Goal: Task Accomplishment & Management: Manage account settings

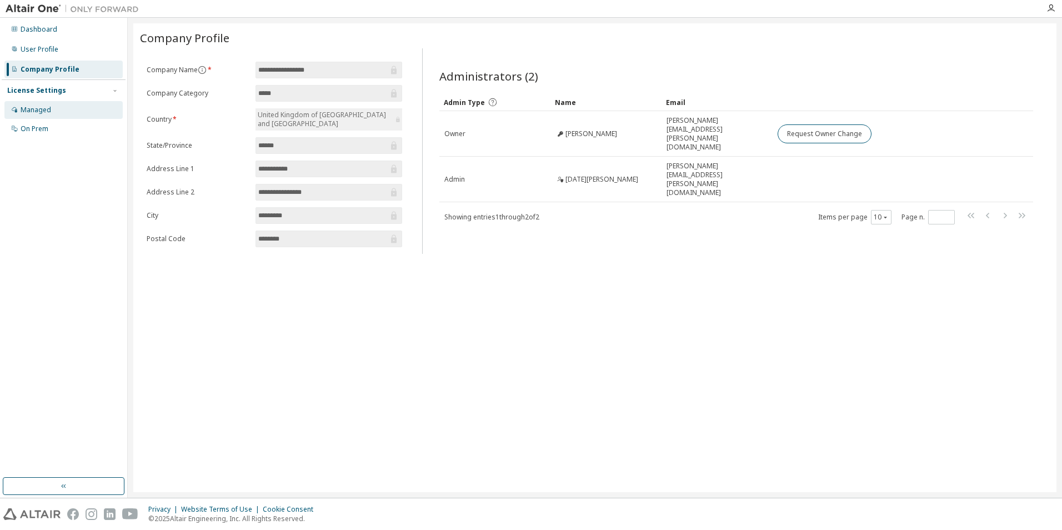
click at [29, 115] on div "Managed" at bounding box center [63, 110] width 118 height 18
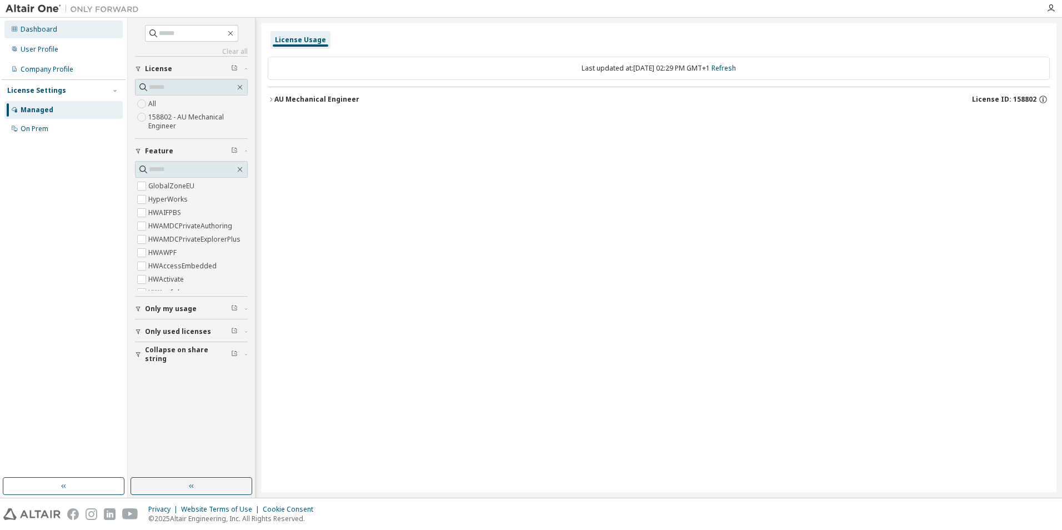
click at [47, 33] on div "Dashboard" at bounding box center [39, 29] width 37 height 9
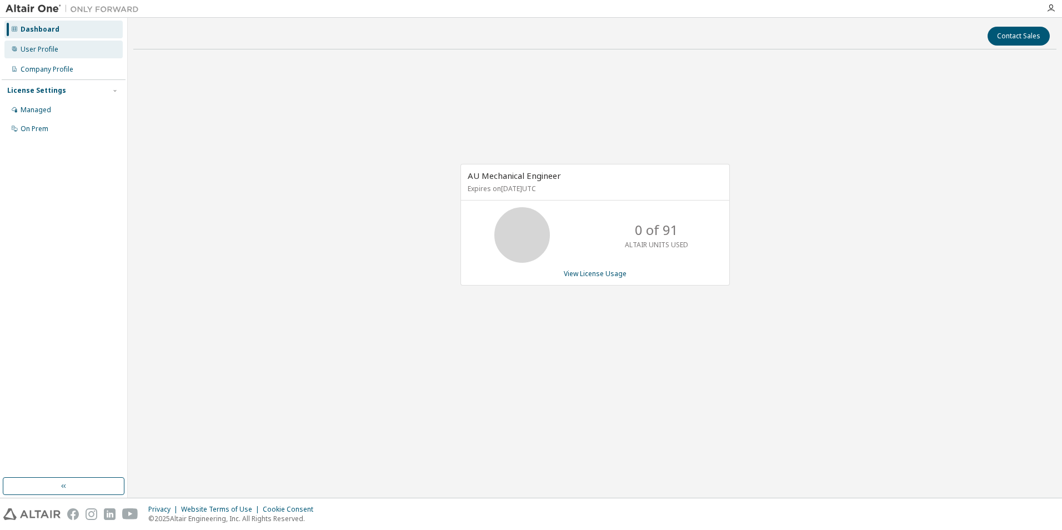
click at [29, 45] on div "User Profile" at bounding box center [40, 49] width 38 height 9
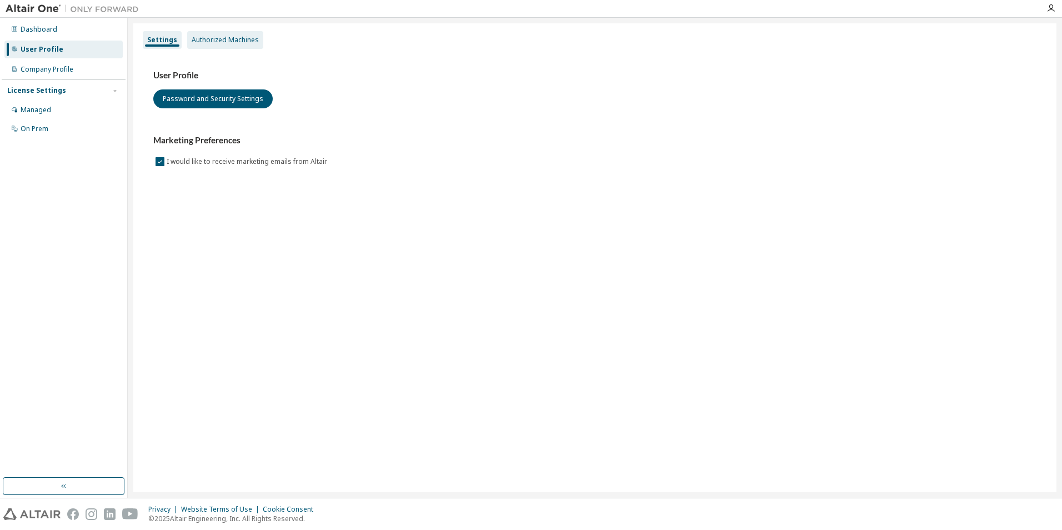
click at [214, 42] on div "Authorized Machines" at bounding box center [225, 40] width 67 height 9
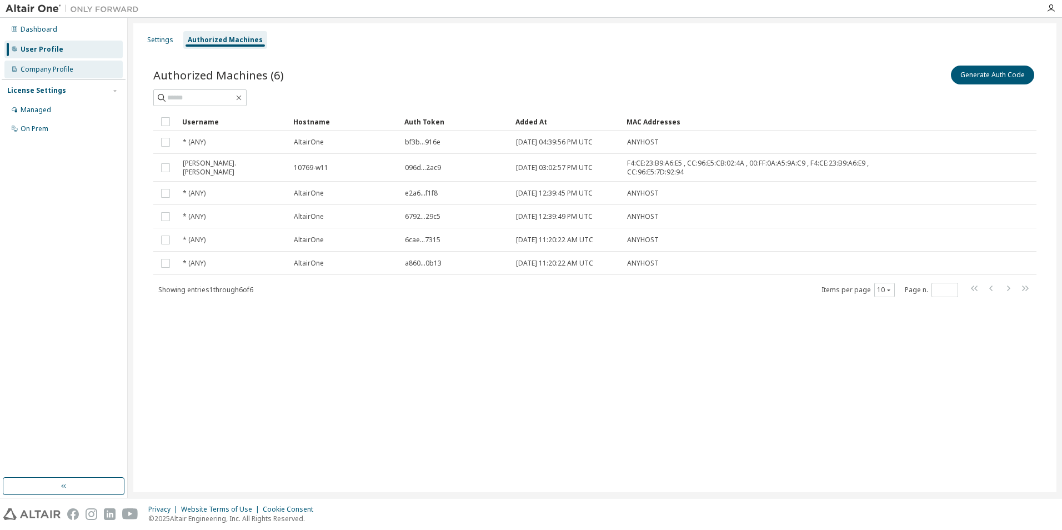
click at [51, 70] on div "Company Profile" at bounding box center [47, 69] width 53 height 9
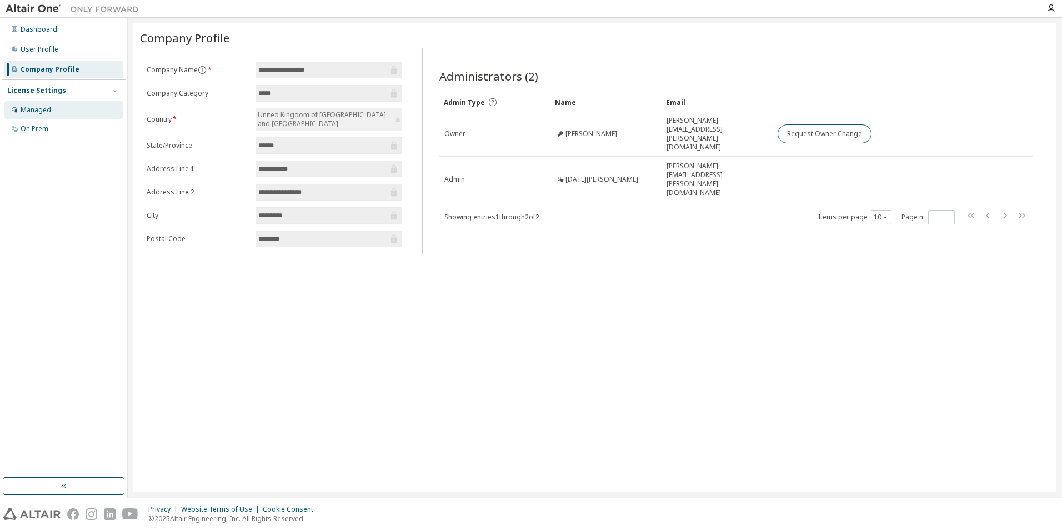
click at [41, 106] on div "Managed" at bounding box center [36, 109] width 31 height 9
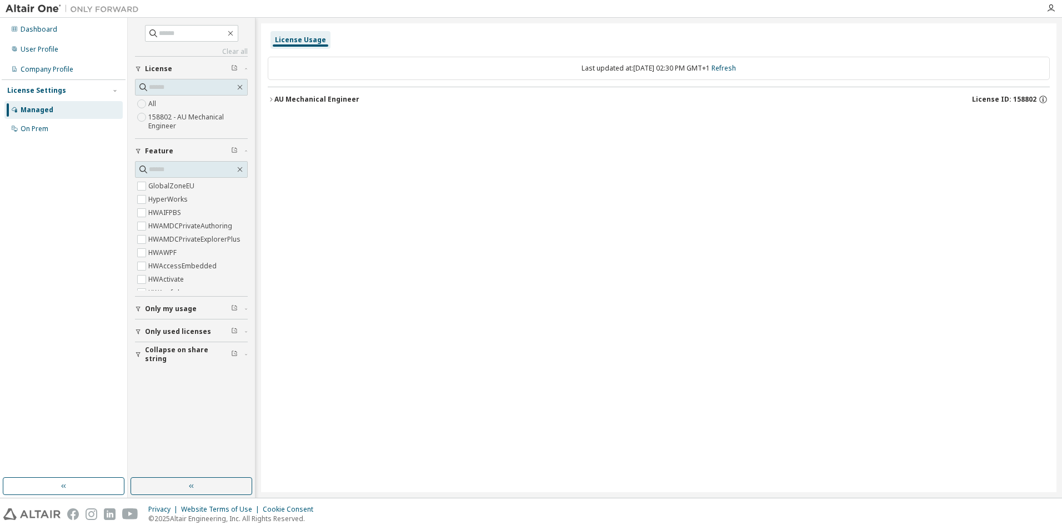
click at [301, 38] on div "License Usage" at bounding box center [300, 40] width 51 height 9
click at [310, 98] on div "AU Mechanical Engineer" at bounding box center [316, 99] width 85 height 9
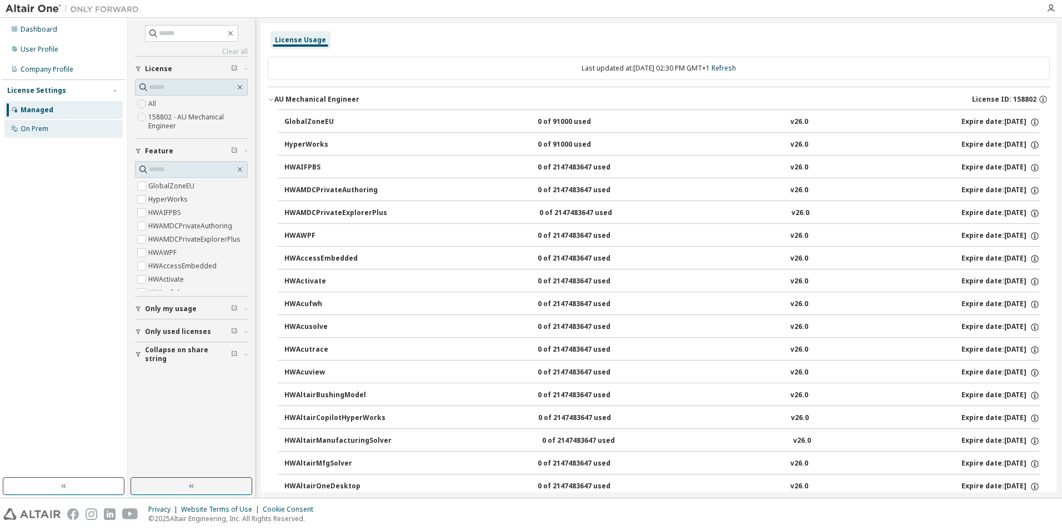
click at [33, 127] on div "On Prem" at bounding box center [35, 128] width 28 height 9
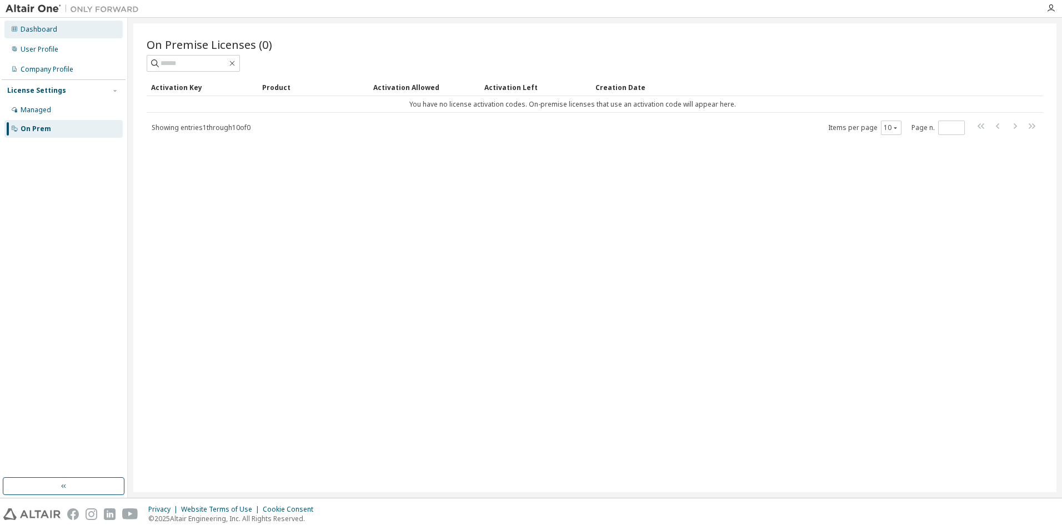
click at [46, 30] on div "Dashboard" at bounding box center [39, 29] width 37 height 9
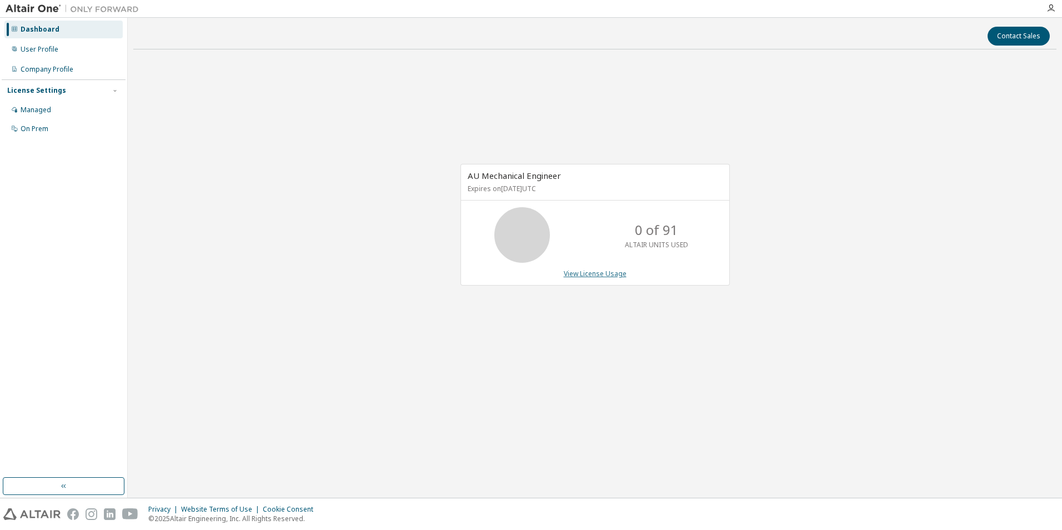
click at [596, 271] on link "View License Usage" at bounding box center [595, 273] width 63 height 9
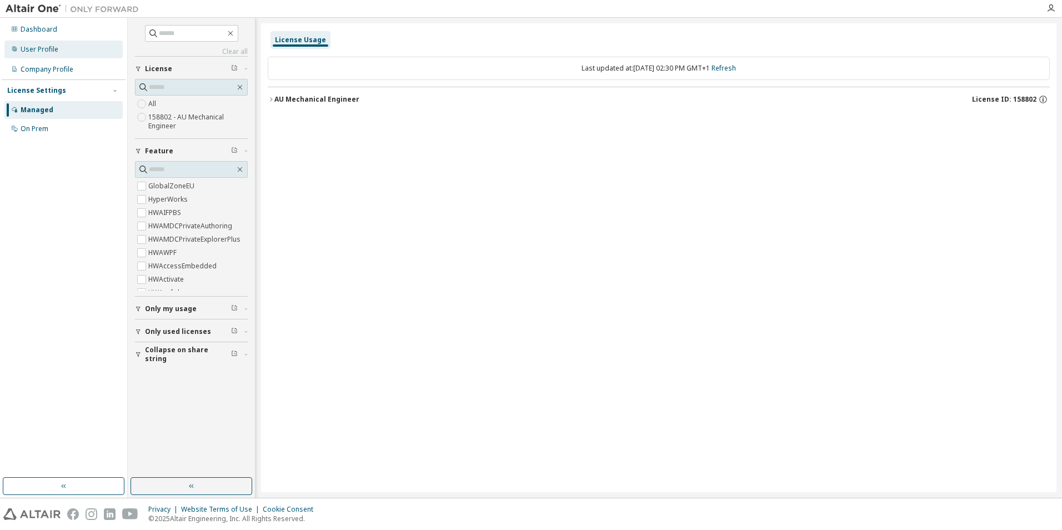
click at [59, 52] on div "User Profile" at bounding box center [63, 50] width 118 height 18
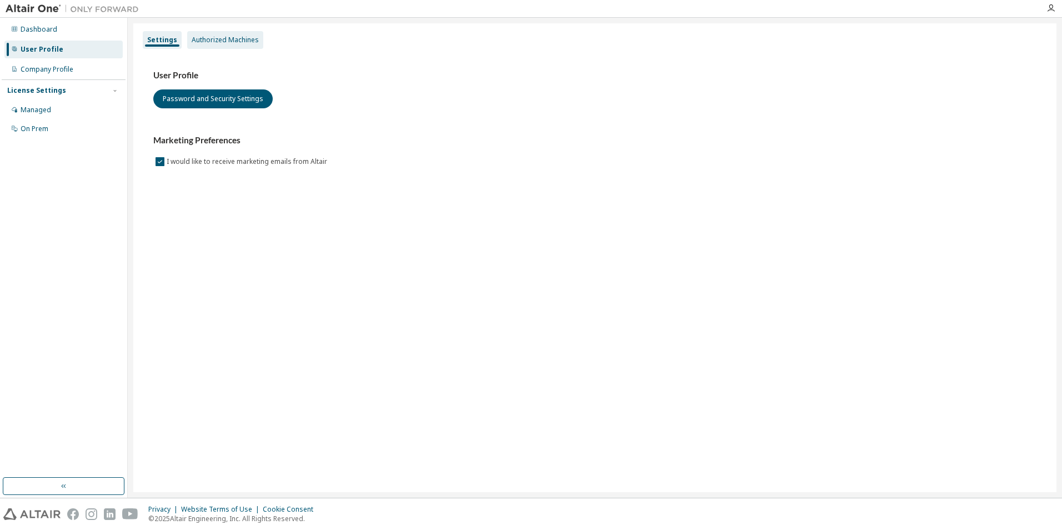
click at [218, 41] on div "Authorized Machines" at bounding box center [225, 40] width 67 height 9
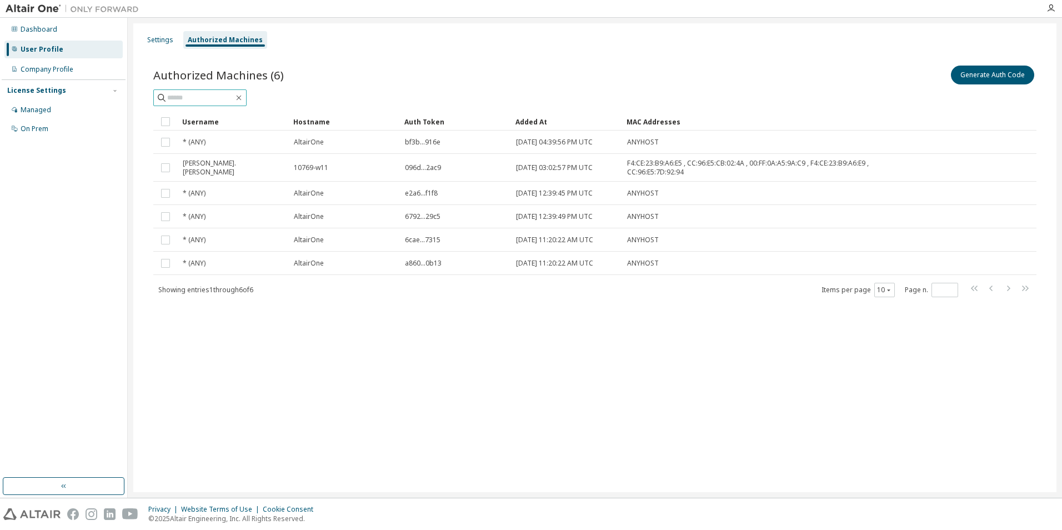
click at [213, 97] on input "text" at bounding box center [200, 97] width 67 height 11
click at [216, 286] on span "Showing entries 1 through 6 of 6" at bounding box center [205, 289] width 95 height 9
click at [45, 68] on div "Company Profile" at bounding box center [47, 69] width 53 height 9
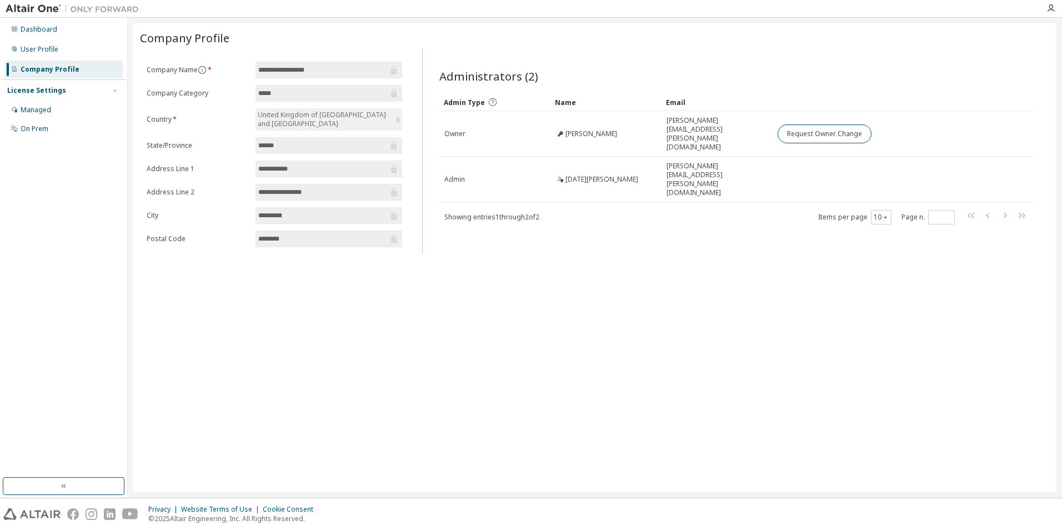
click at [346, 64] on input "**********" at bounding box center [323, 69] width 130 height 11
click at [341, 68] on input "**********" at bounding box center [323, 69] width 130 height 11
click at [386, 68] on input "**********" at bounding box center [323, 69] width 130 height 11
click at [395, 69] on icon at bounding box center [394, 70] width 6 height 8
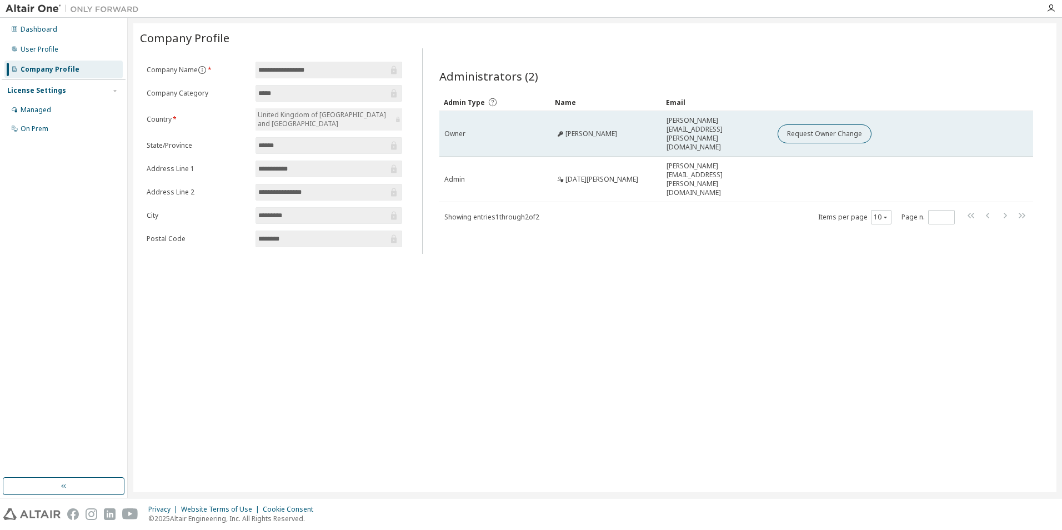
click at [671, 123] on span "[PERSON_NAME][EMAIL_ADDRESS][PERSON_NAME][DOMAIN_NAME]" at bounding box center [716, 134] width 101 height 36
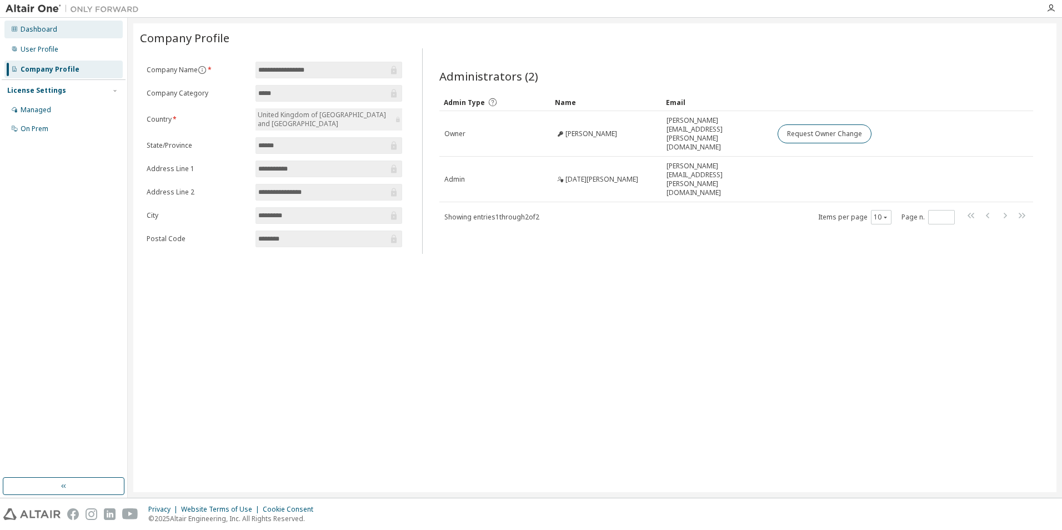
click at [48, 31] on div "Dashboard" at bounding box center [39, 29] width 37 height 9
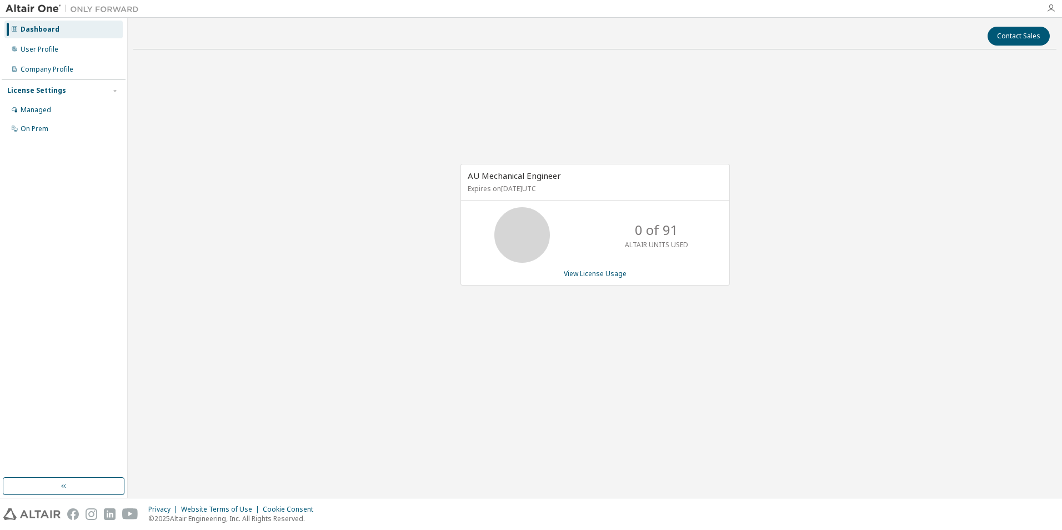
click at [1047, 5] on icon "button" at bounding box center [1050, 8] width 9 height 9
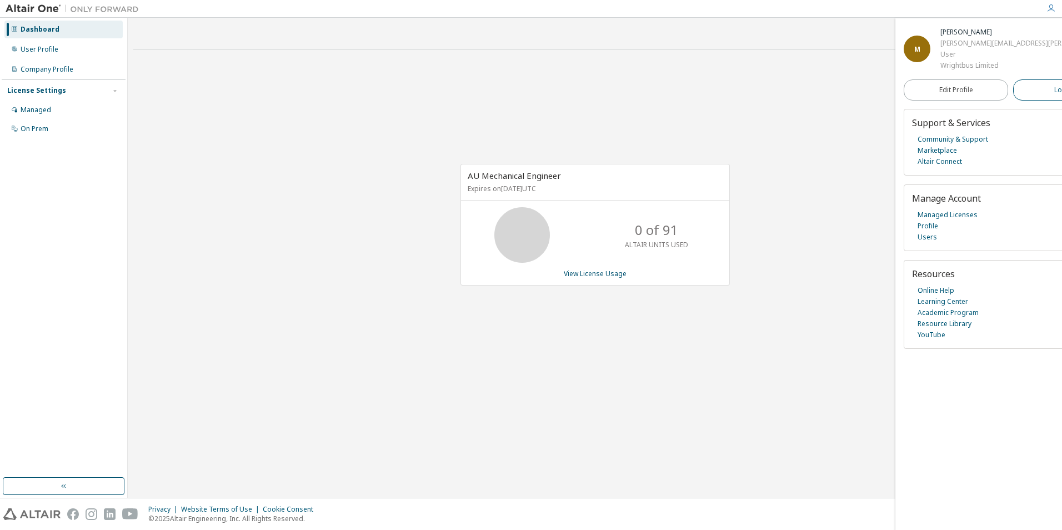
click at [1054, 94] on span "Logout" at bounding box center [1065, 89] width 23 height 11
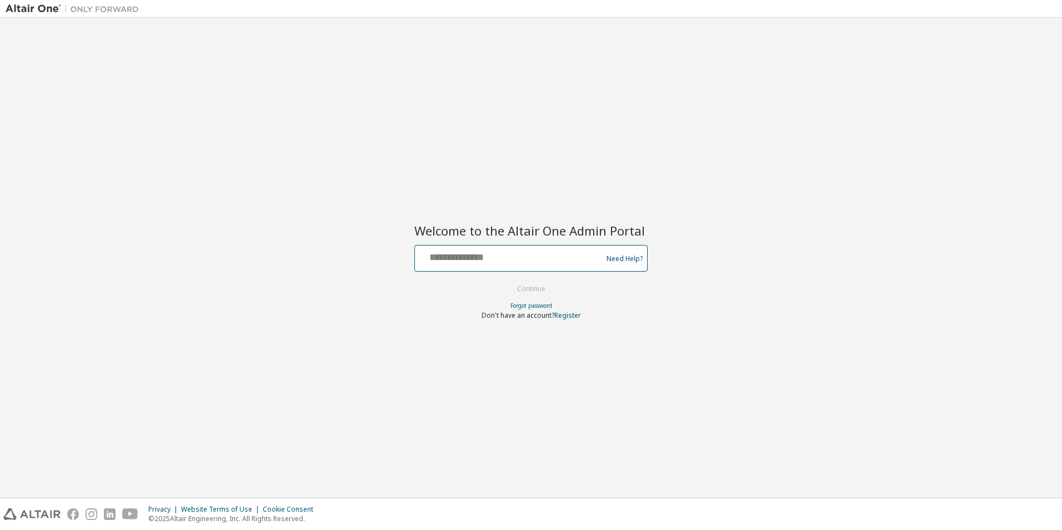
click at [506, 252] on input "text" at bounding box center [510, 256] width 182 height 16
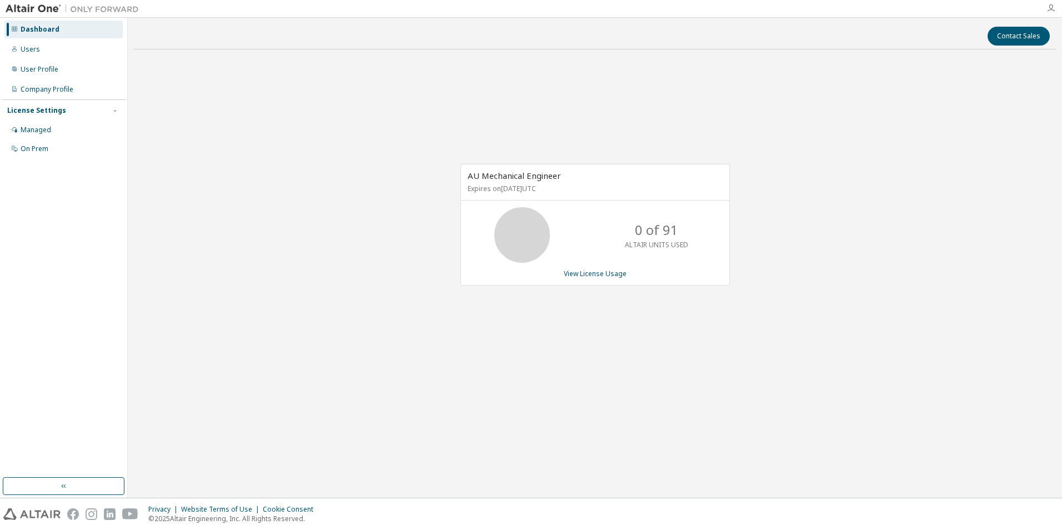
click at [1050, 6] on icon "button" at bounding box center [1050, 8] width 9 height 9
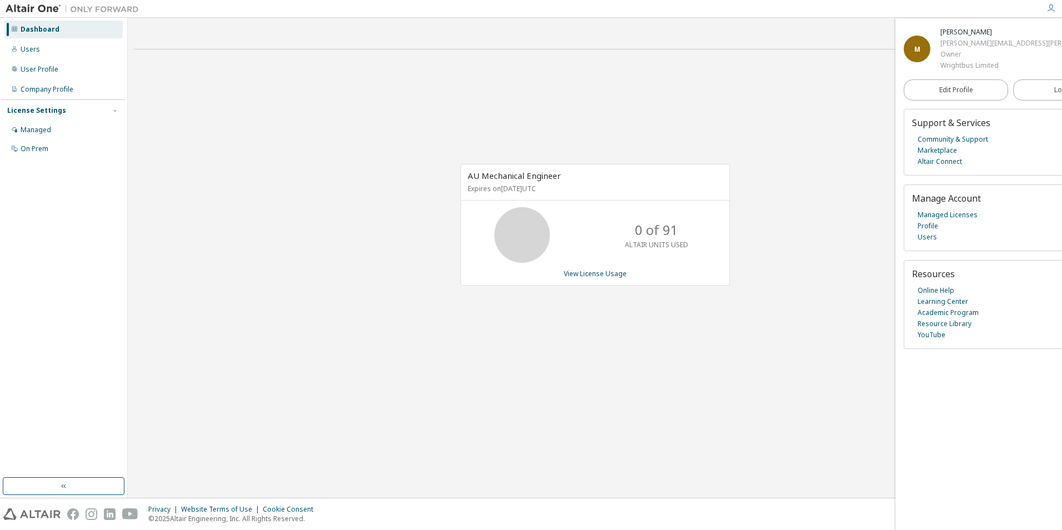
click at [1050, 6] on icon "button" at bounding box center [1050, 8] width 9 height 9
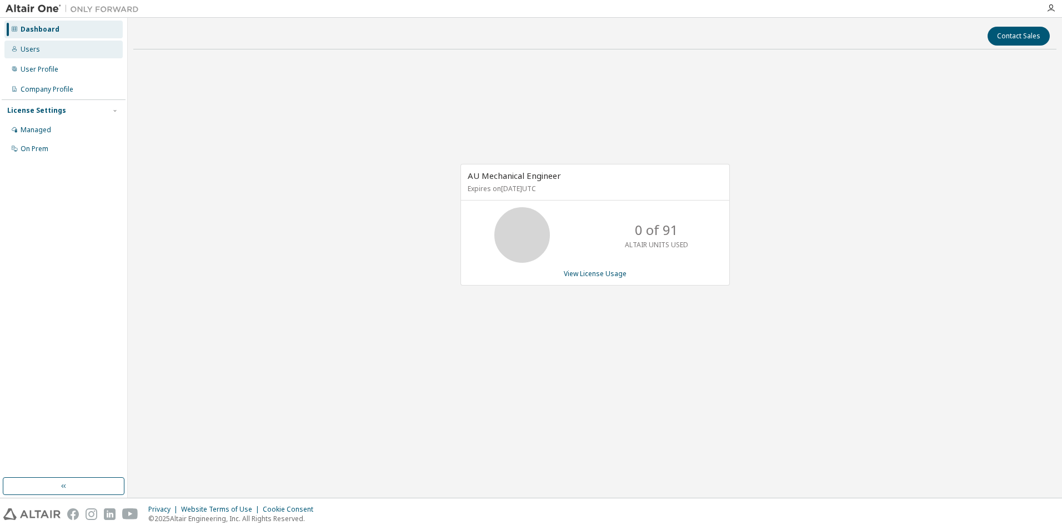
click at [34, 51] on div "Users" at bounding box center [30, 49] width 19 height 9
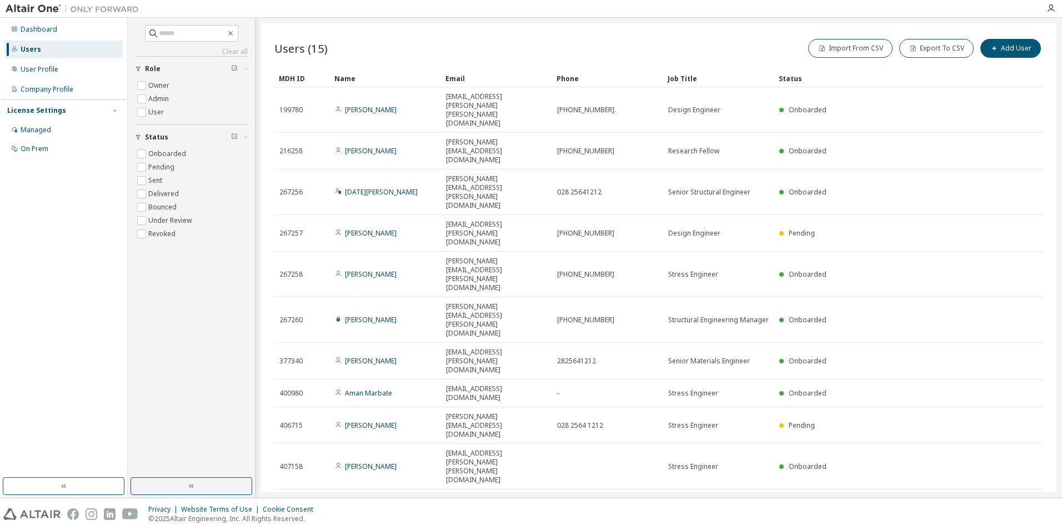
click at [893, 501] on icon "button" at bounding box center [895, 504] width 7 height 7
click at [897, 324] on div "20" at bounding box center [925, 327] width 89 height 13
click at [1007, 47] on button "Add User" at bounding box center [1010, 48] width 61 height 19
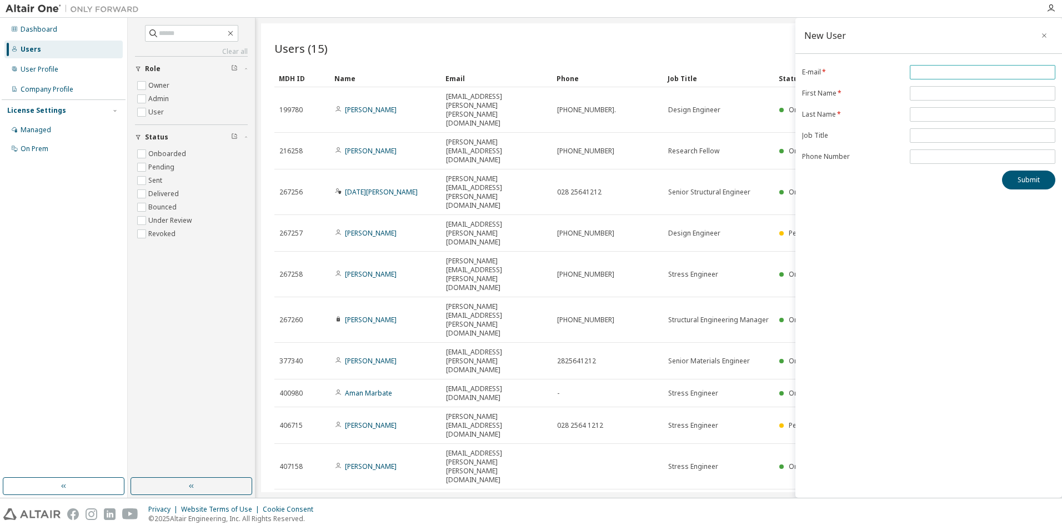
click at [982, 66] on span at bounding box center [981, 72] width 145 height 14
click at [978, 69] on input "email" at bounding box center [982, 72] width 140 height 9
type input "**********"
click at [968, 96] on input "text" at bounding box center [982, 93] width 140 height 9
type input "****"
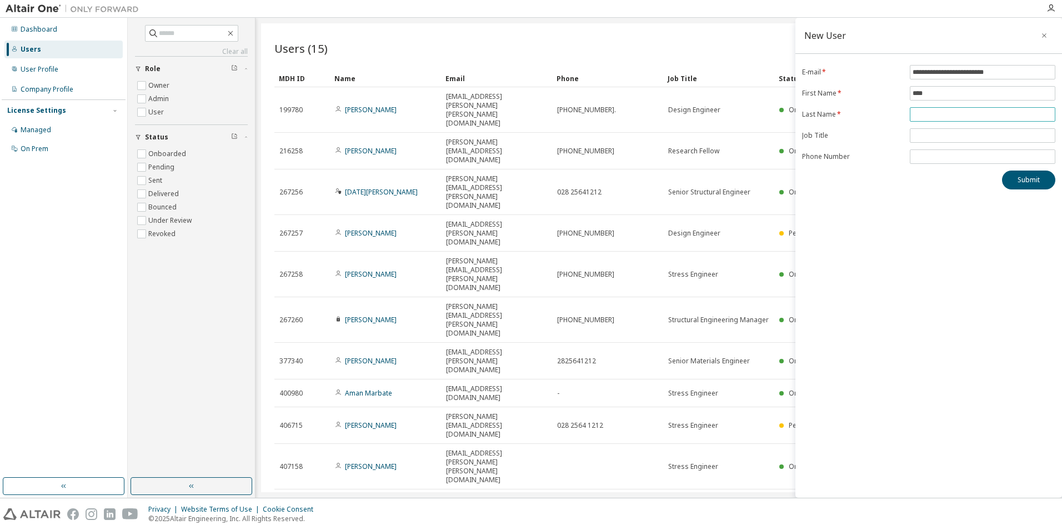
click at [965, 112] on input "text" at bounding box center [982, 114] width 140 height 9
type input "*******"
type input "**********"
click at [942, 243] on div "**********" at bounding box center [928, 258] width 266 height 480
click at [1025, 185] on button "Submit" at bounding box center [1028, 179] width 53 height 19
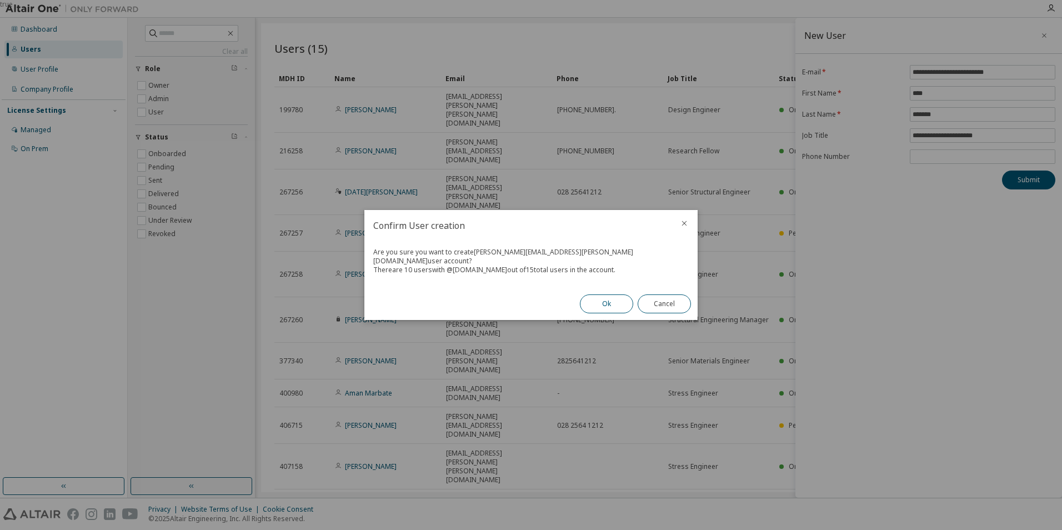
click at [607, 297] on button "Ok" at bounding box center [606, 303] width 53 height 19
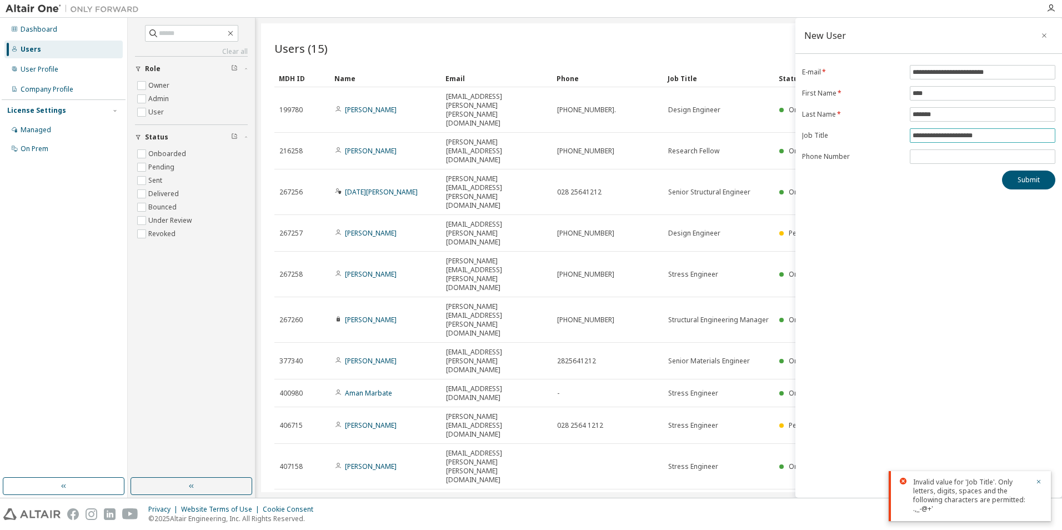
click at [955, 134] on input "**********" at bounding box center [982, 135] width 140 height 9
type input "**********"
click at [1027, 184] on button "Submit" at bounding box center [1028, 179] width 53 height 19
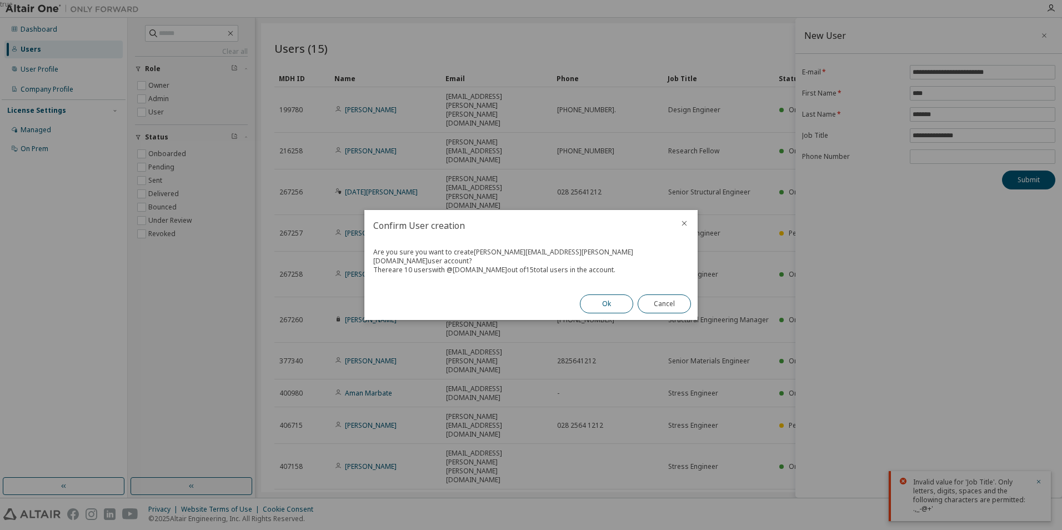
click at [601, 301] on button "Ok" at bounding box center [606, 303] width 53 height 19
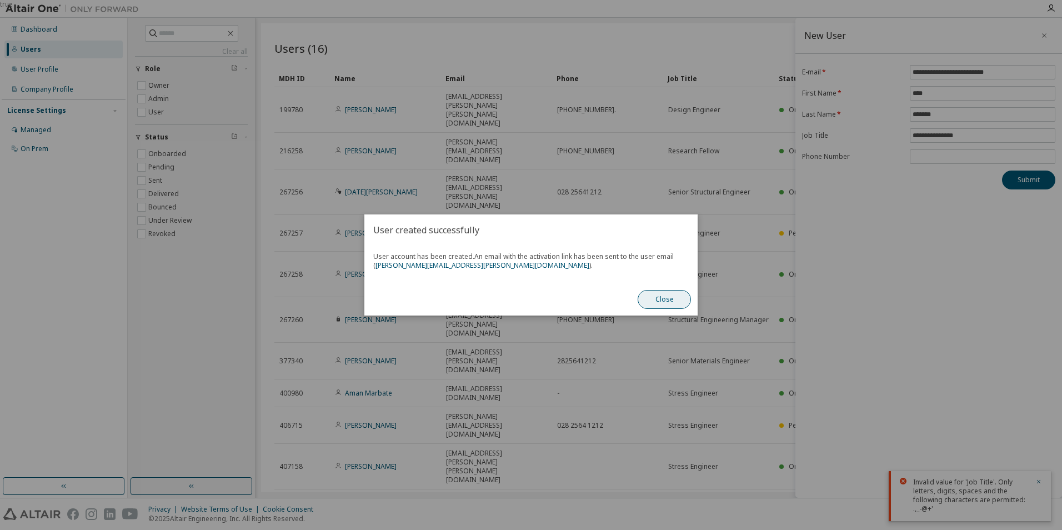
click at [658, 299] on button "Close" at bounding box center [663, 299] width 53 height 19
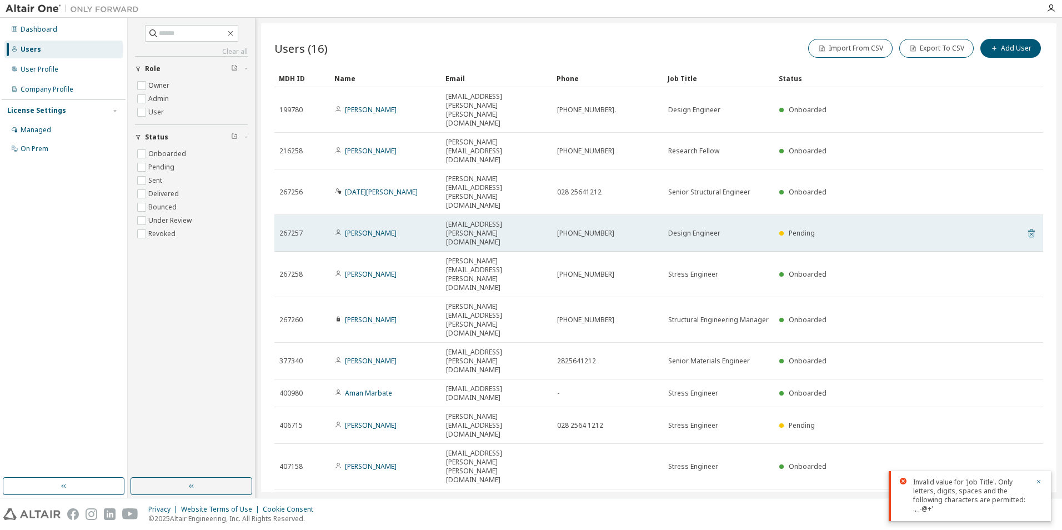
click at [1032, 227] on icon at bounding box center [1031, 233] width 10 height 13
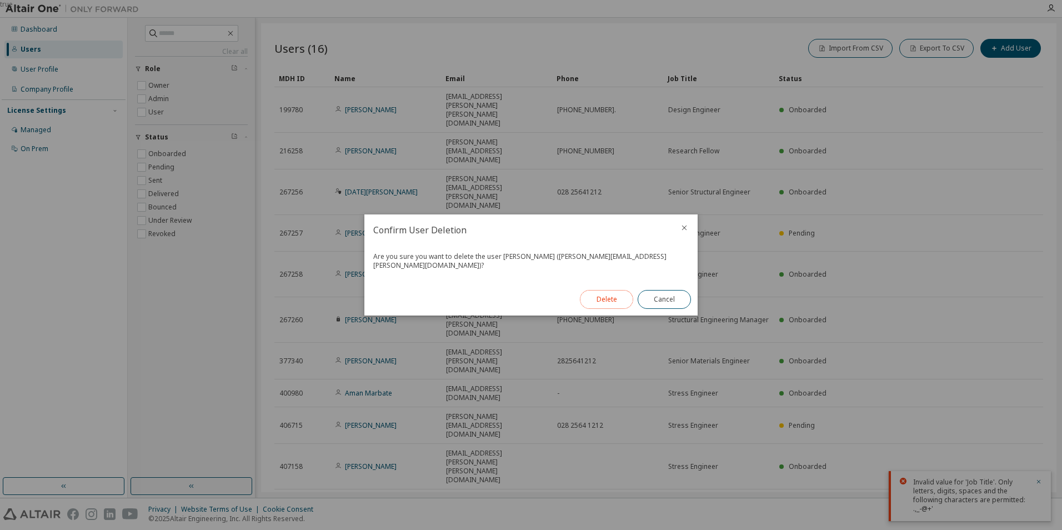
click at [607, 291] on button "Delete" at bounding box center [606, 299] width 53 height 19
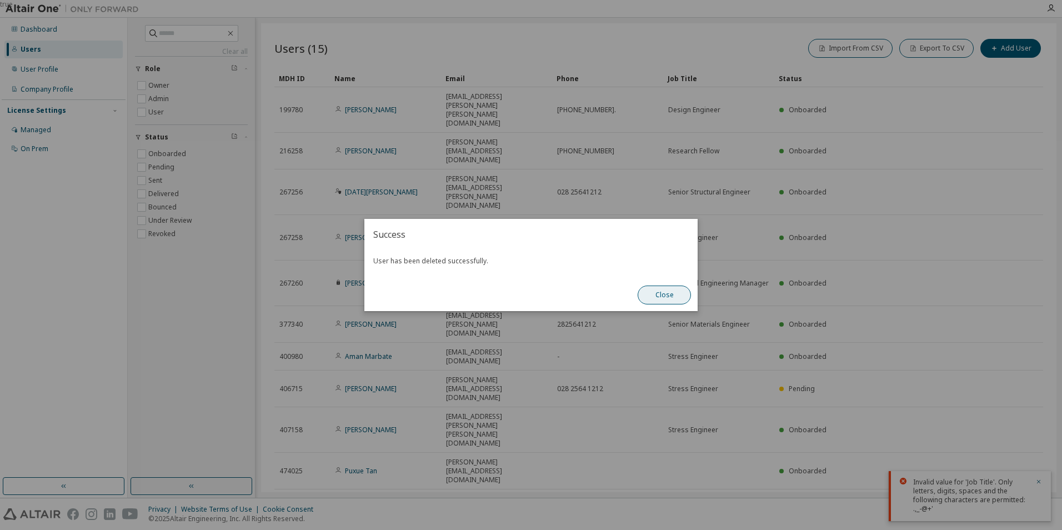
click at [662, 292] on button "Close" at bounding box center [663, 294] width 53 height 19
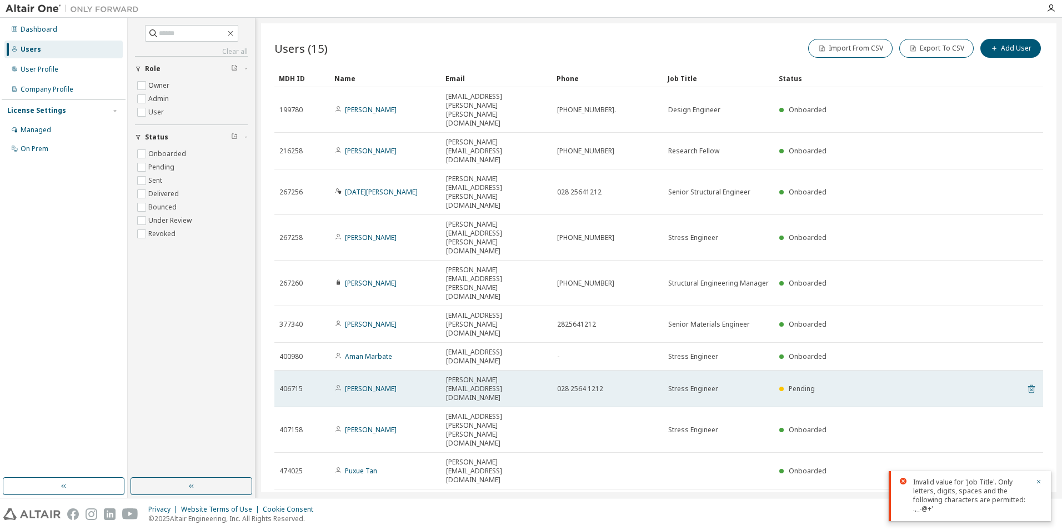
click at [1028, 385] on icon at bounding box center [1031, 389] width 7 height 8
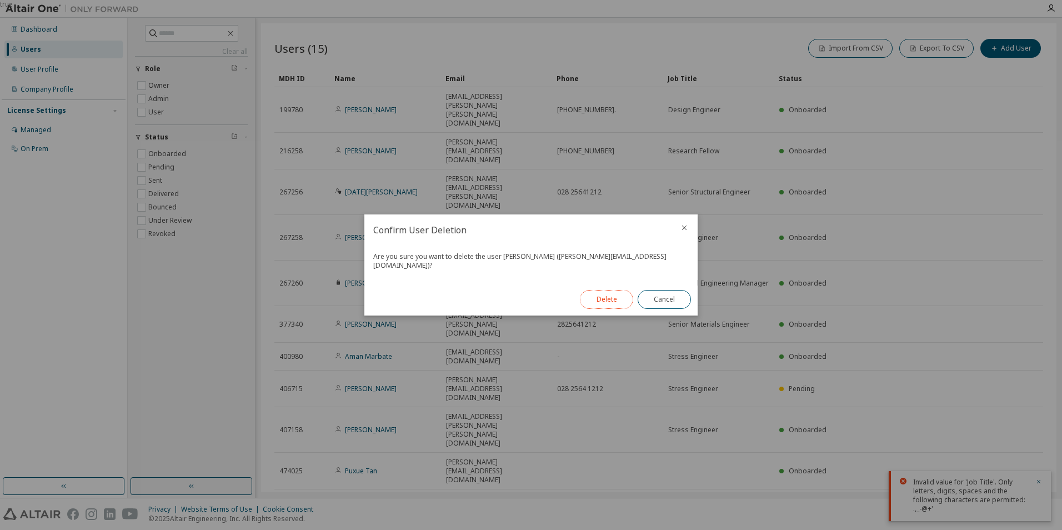
click at [600, 293] on button "Delete" at bounding box center [606, 299] width 53 height 19
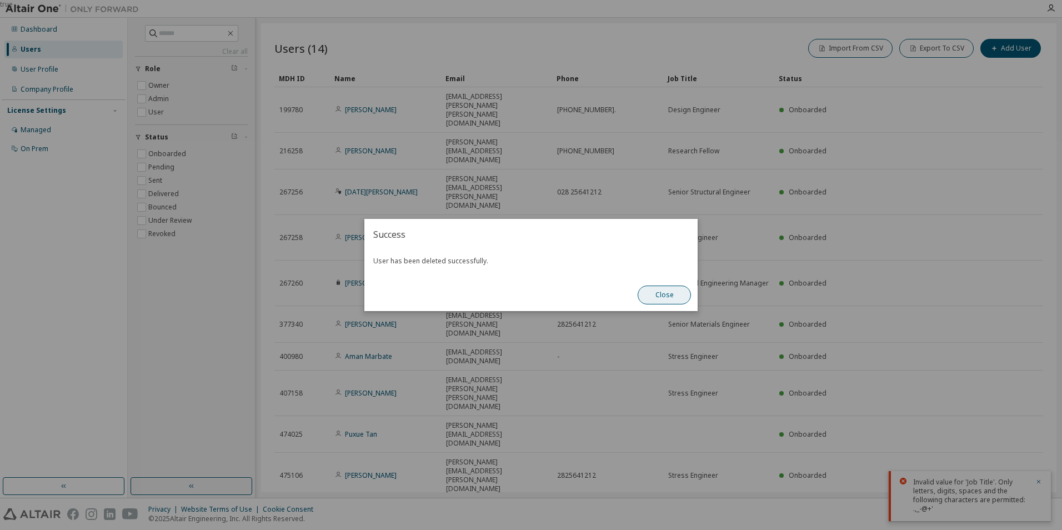
click at [665, 293] on button "Close" at bounding box center [663, 294] width 53 height 19
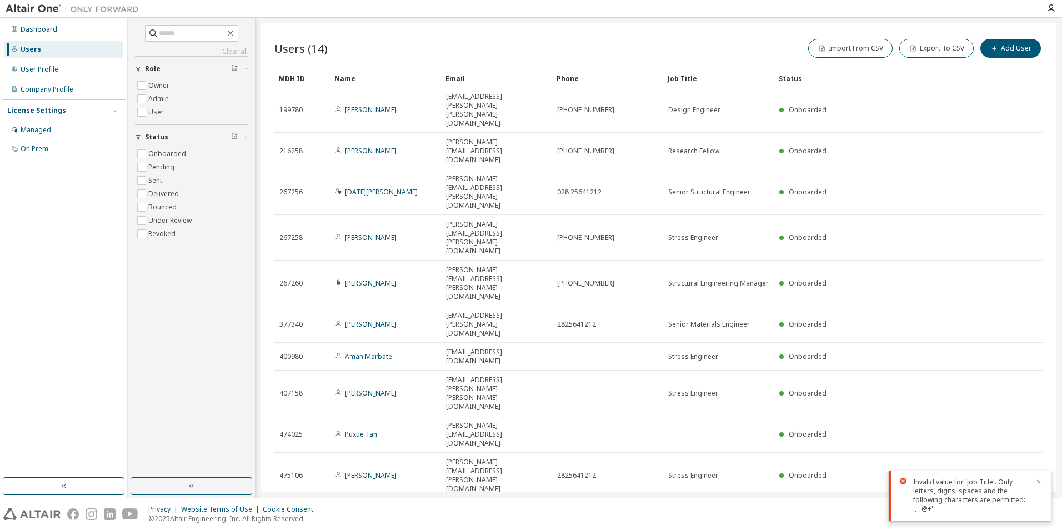
click at [1040, 482] on icon "button" at bounding box center [1038, 481] width 7 height 7
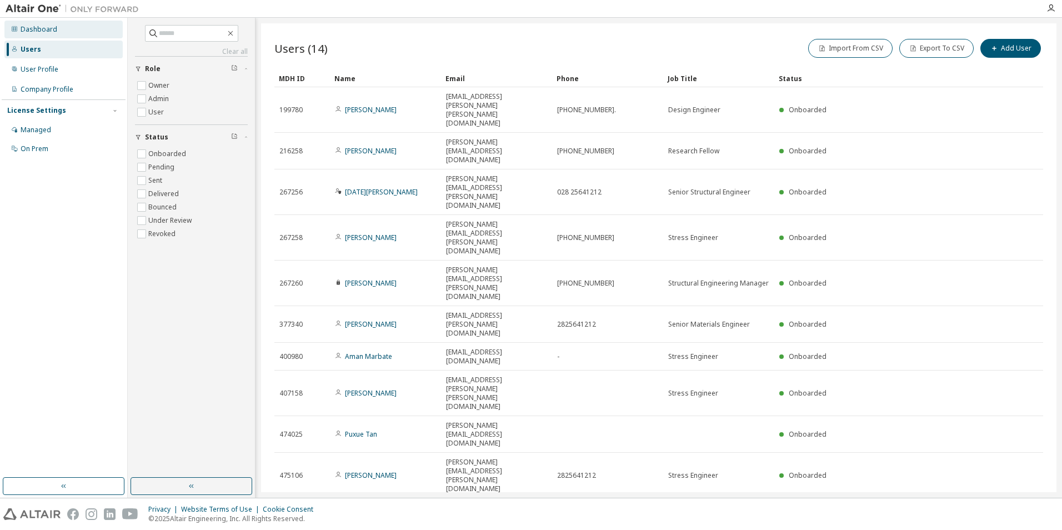
click at [41, 27] on div "Dashboard" at bounding box center [39, 29] width 37 height 9
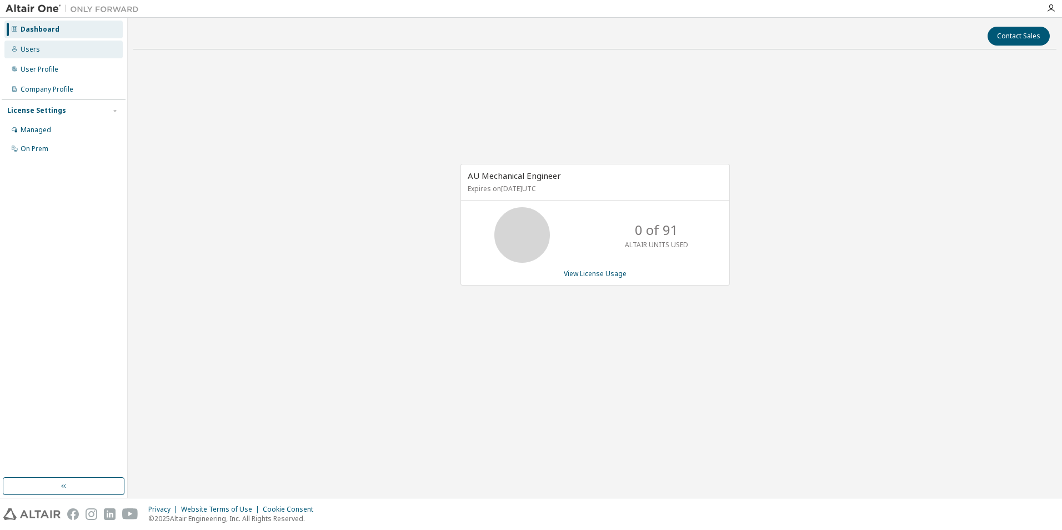
click at [34, 43] on div "Users" at bounding box center [63, 50] width 118 height 18
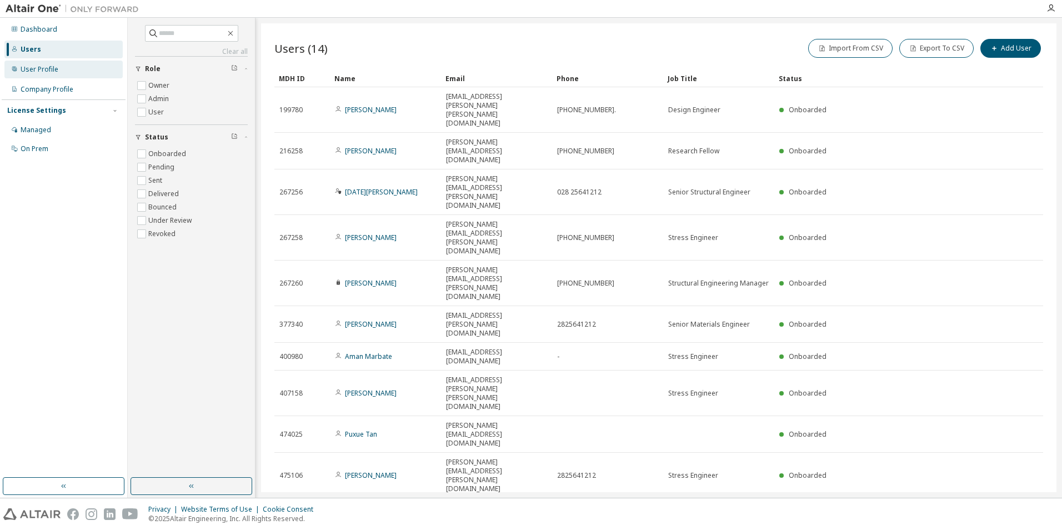
click at [35, 68] on div "User Profile" at bounding box center [40, 69] width 38 height 9
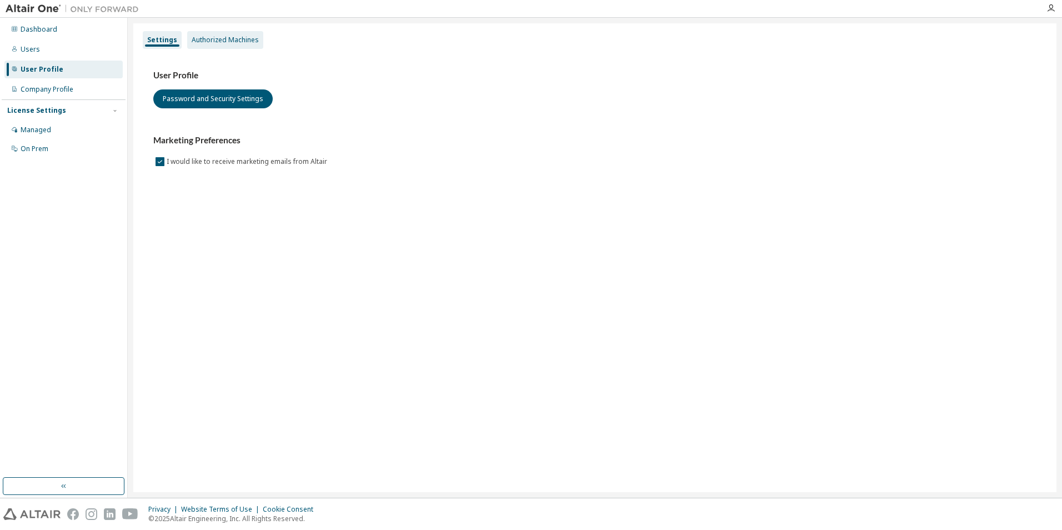
click at [208, 42] on div "Authorized Machines" at bounding box center [225, 40] width 67 height 9
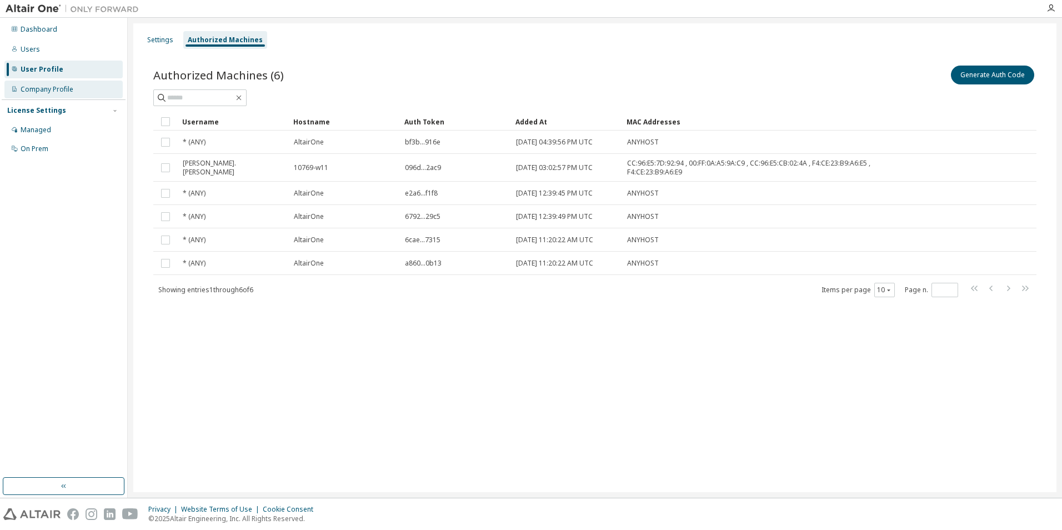
click at [84, 94] on div "Company Profile" at bounding box center [63, 90] width 118 height 18
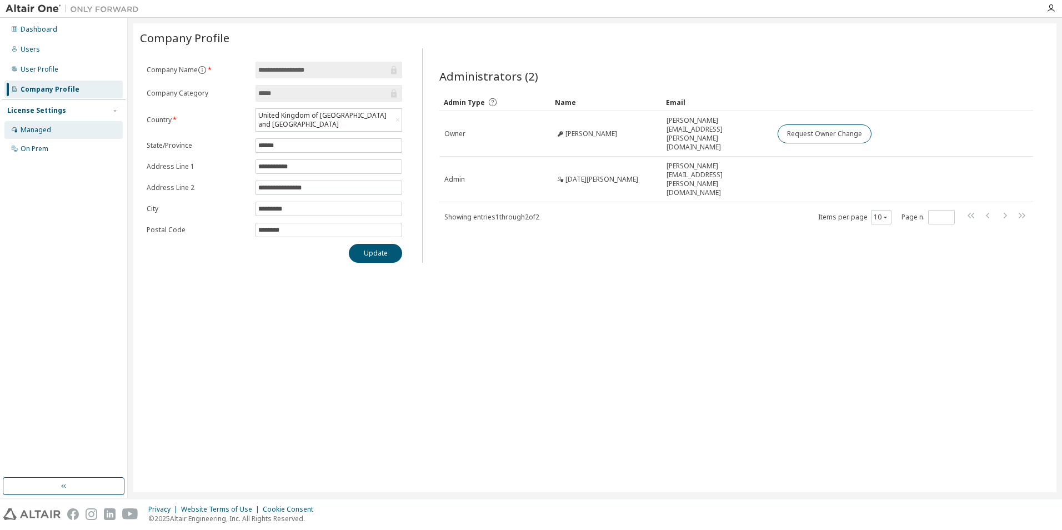
click at [31, 128] on div "Managed" at bounding box center [36, 129] width 31 height 9
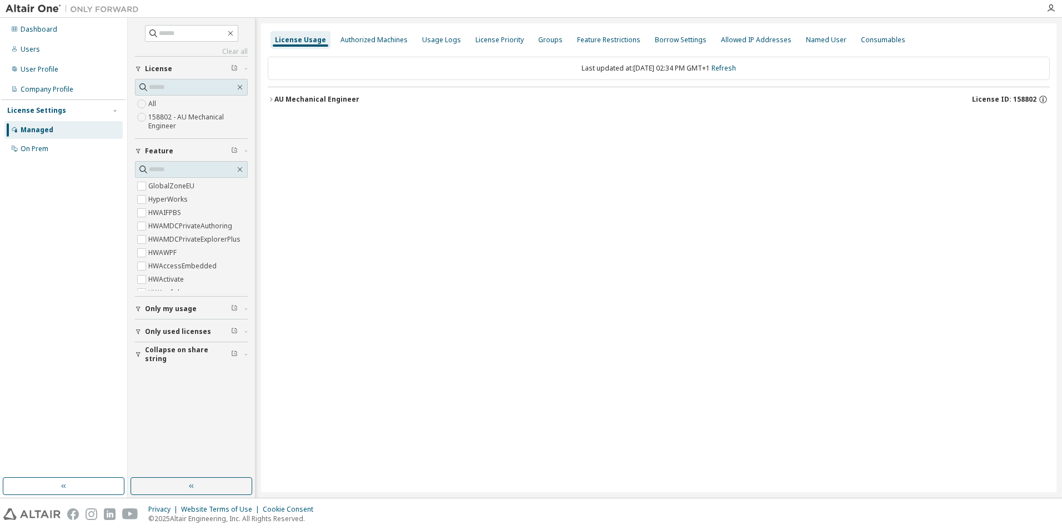
click at [290, 93] on button "AU Mechanical Engineer License ID: 158802" at bounding box center [659, 99] width 782 height 24
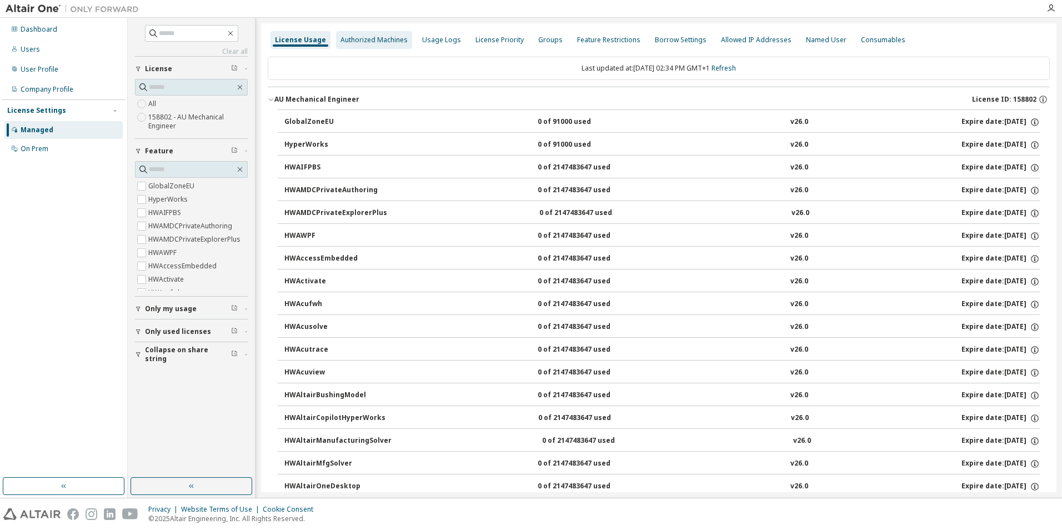
click at [373, 38] on div "Authorized Machines" at bounding box center [373, 40] width 67 height 9
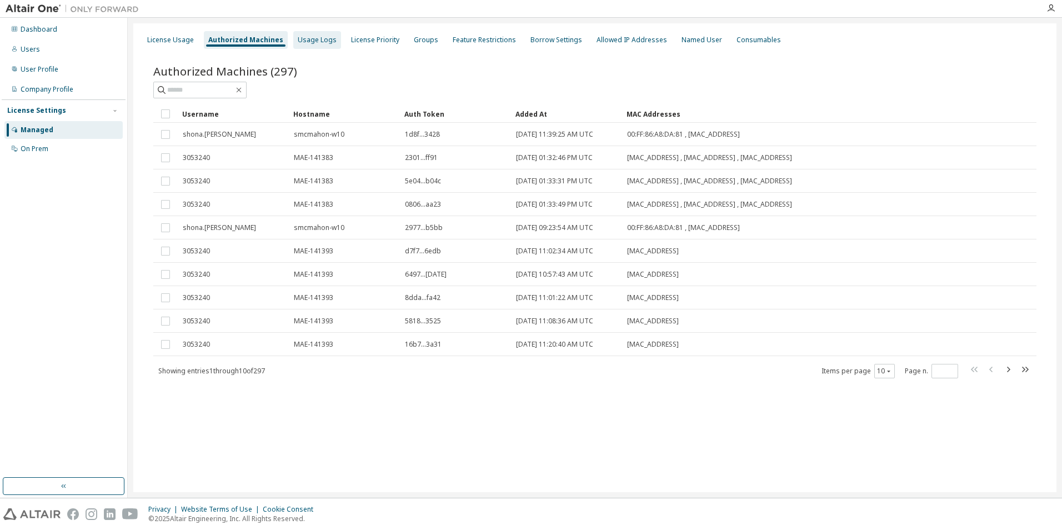
click at [301, 38] on div "Usage Logs" at bounding box center [317, 40] width 39 height 9
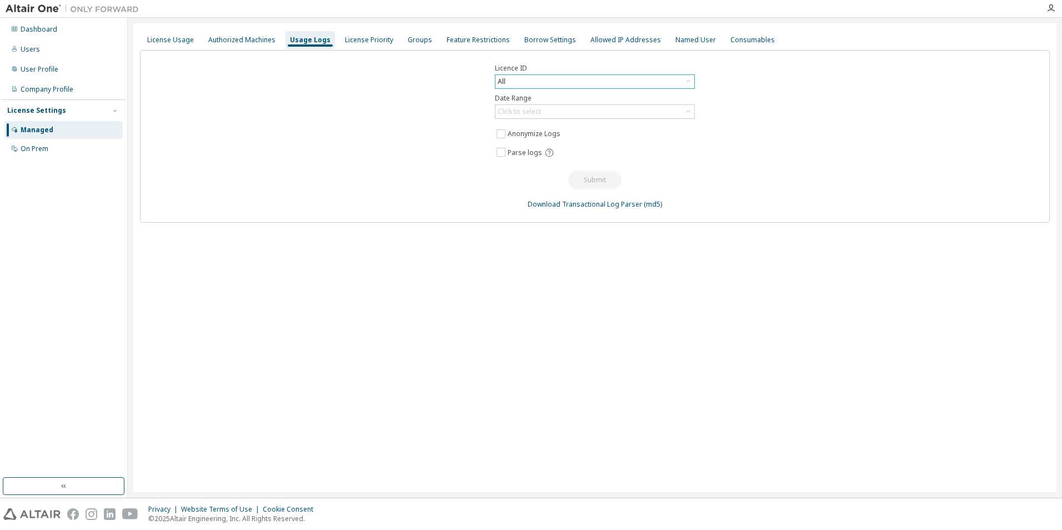
click at [517, 82] on div "All" at bounding box center [594, 81] width 199 height 13
click at [555, 81] on div "All" at bounding box center [594, 81] width 199 height 13
click at [376, 41] on div "License Priority" at bounding box center [369, 40] width 48 height 9
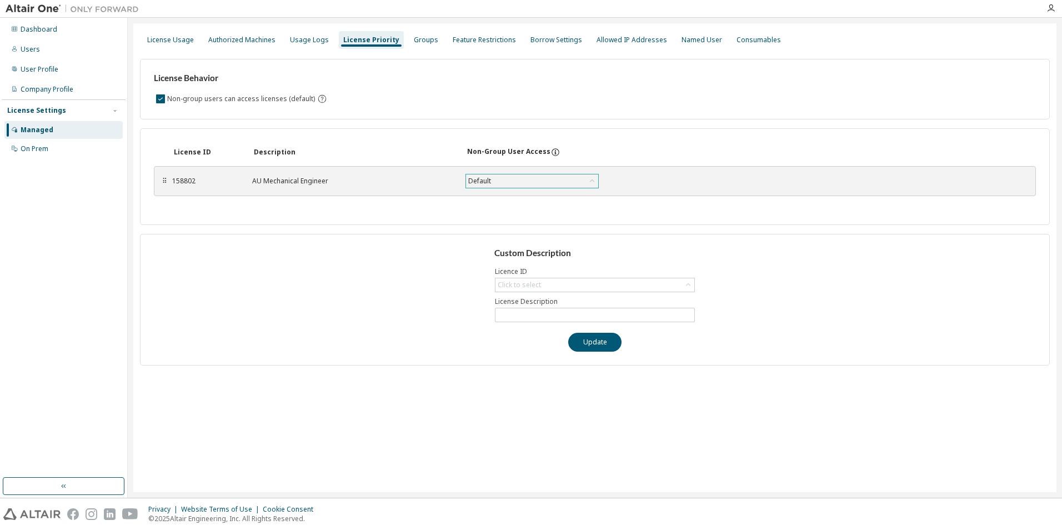
click at [542, 183] on div "Default" at bounding box center [532, 180] width 132 height 13
click at [414, 42] on div "Groups" at bounding box center [426, 40] width 24 height 9
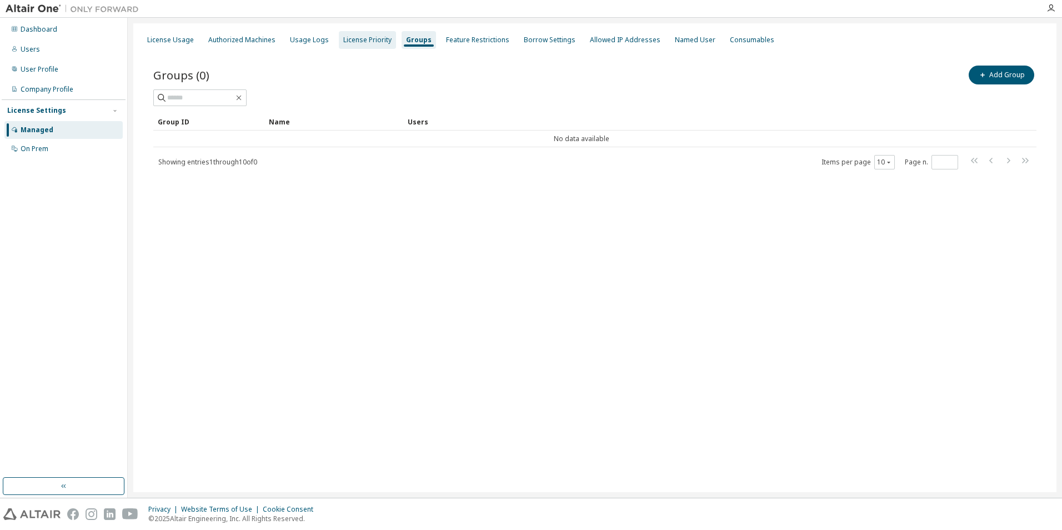
click at [358, 44] on div "License Priority" at bounding box center [367, 40] width 48 height 9
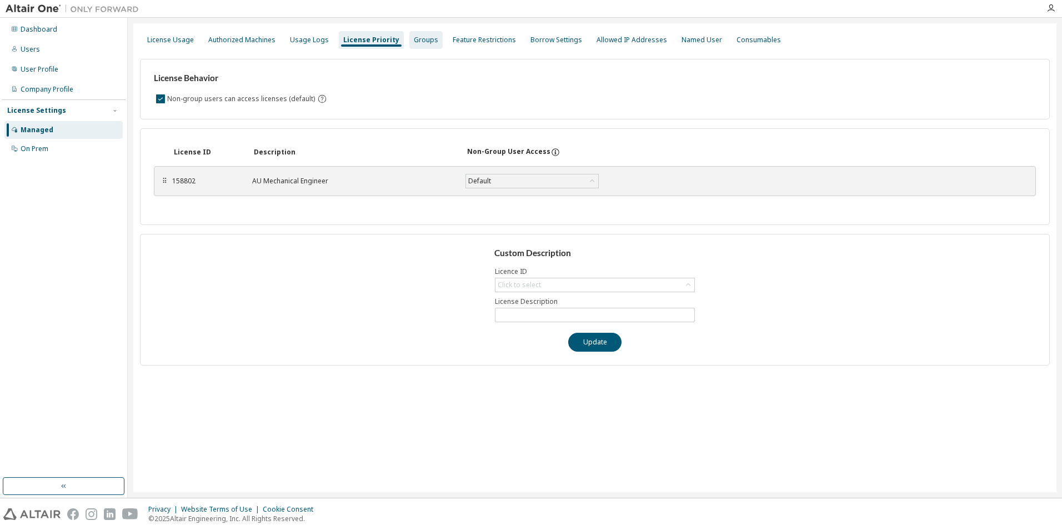
click at [413, 44] on div "Groups" at bounding box center [425, 40] width 33 height 18
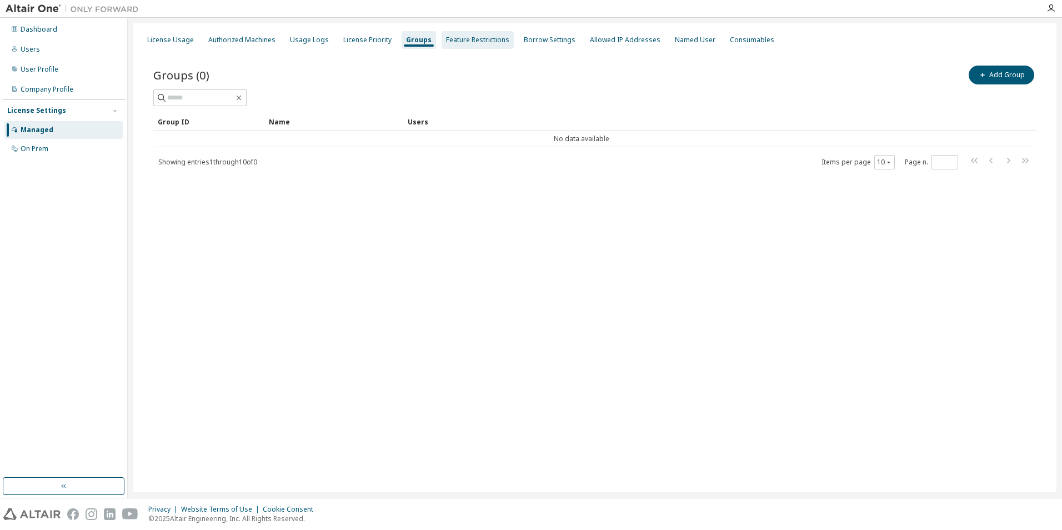
click at [469, 37] on div "Feature Restrictions" at bounding box center [477, 40] width 63 height 9
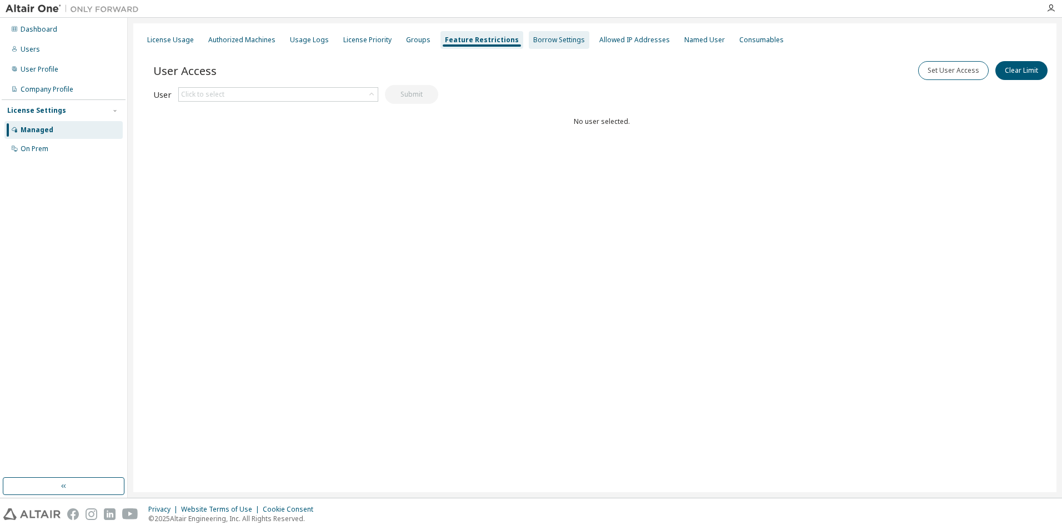
click at [533, 39] on div "Borrow Settings" at bounding box center [559, 40] width 52 height 9
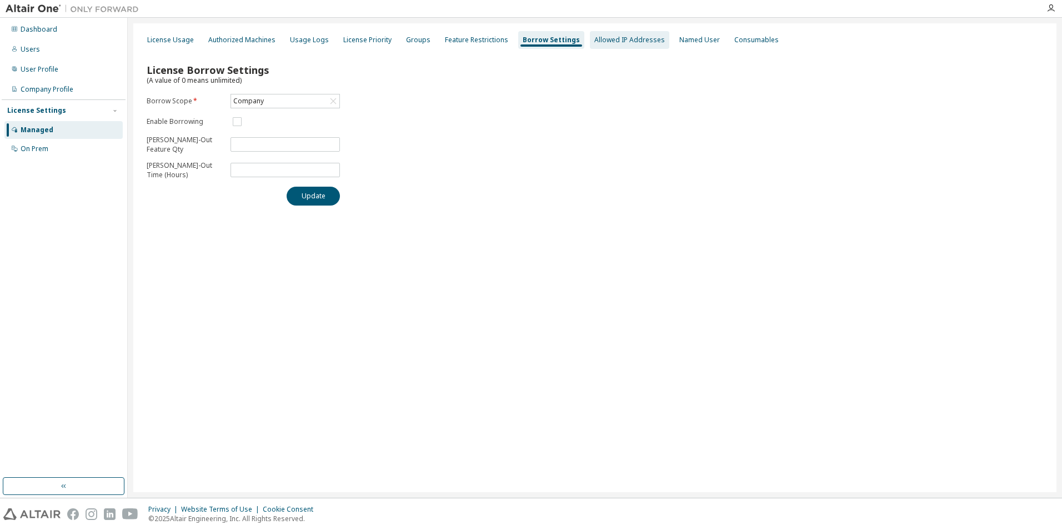
click at [596, 37] on div "Allowed IP Addresses" at bounding box center [629, 40] width 71 height 9
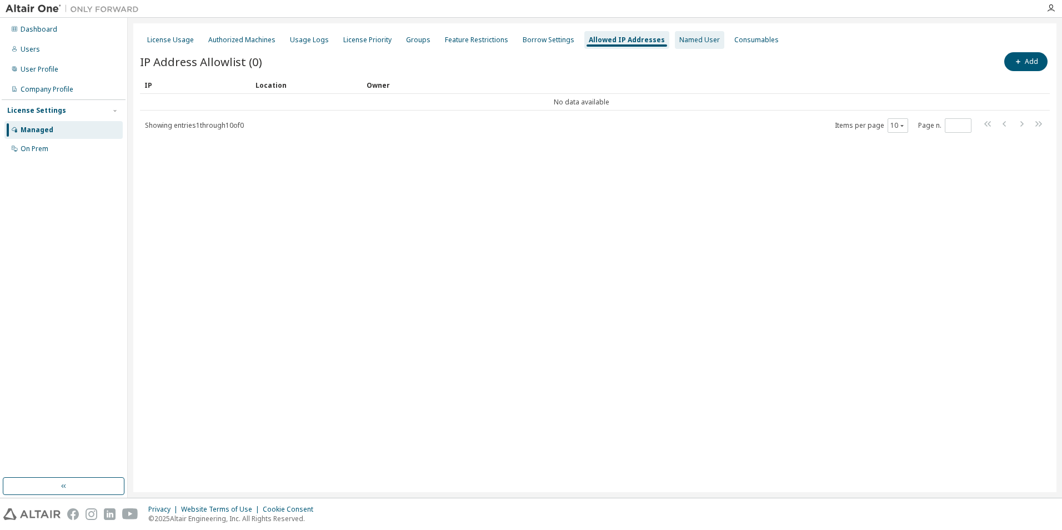
click at [685, 36] on div "Named User" at bounding box center [699, 40] width 41 height 9
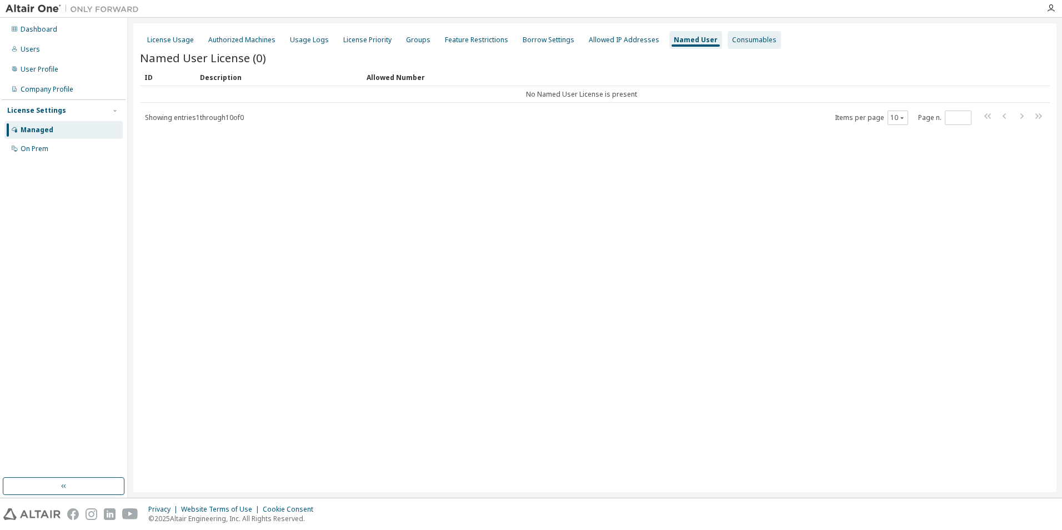
click at [734, 39] on div "Consumables" at bounding box center [754, 40] width 44 height 9
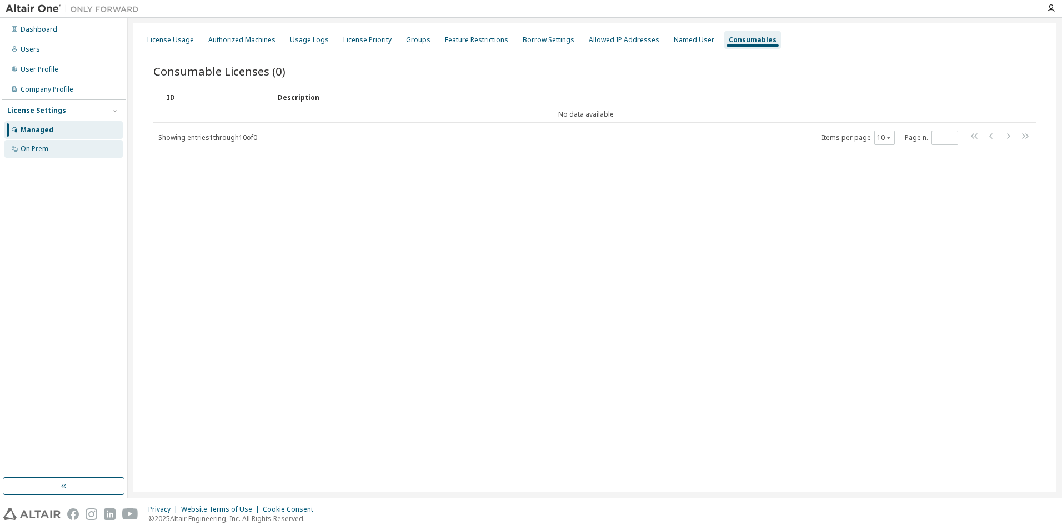
click at [58, 154] on div "On Prem" at bounding box center [63, 149] width 118 height 18
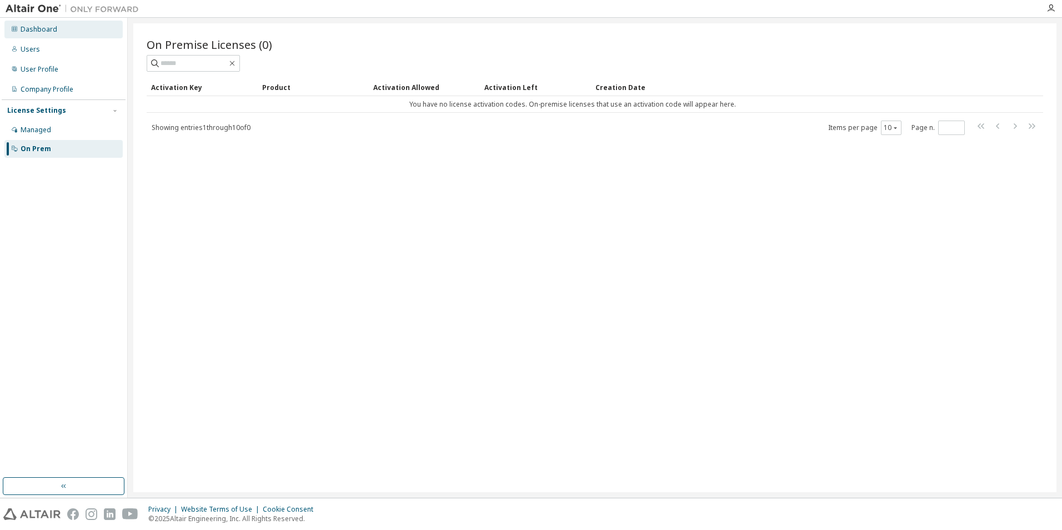
click at [47, 28] on div "Dashboard" at bounding box center [39, 29] width 37 height 9
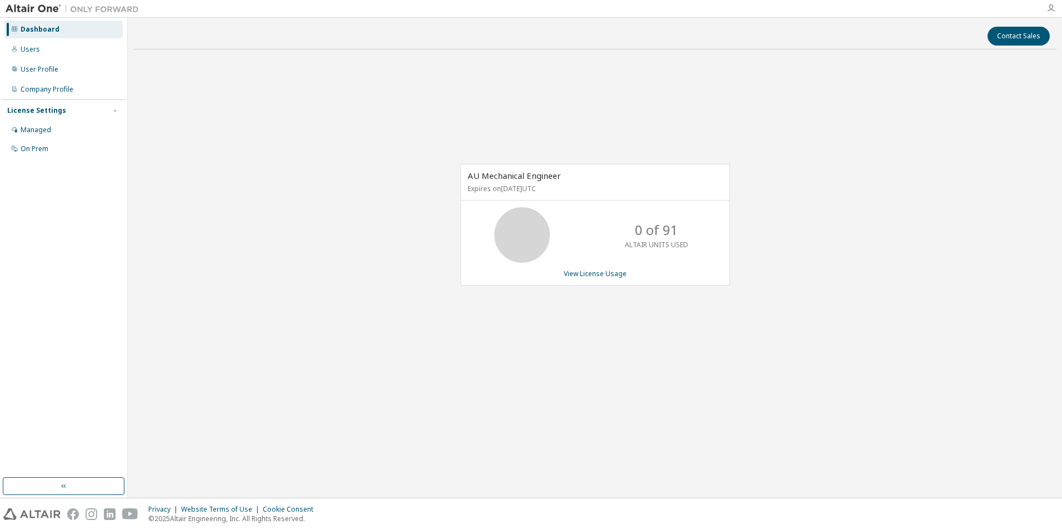
click at [1049, 4] on icon "button" at bounding box center [1050, 8] width 9 height 9
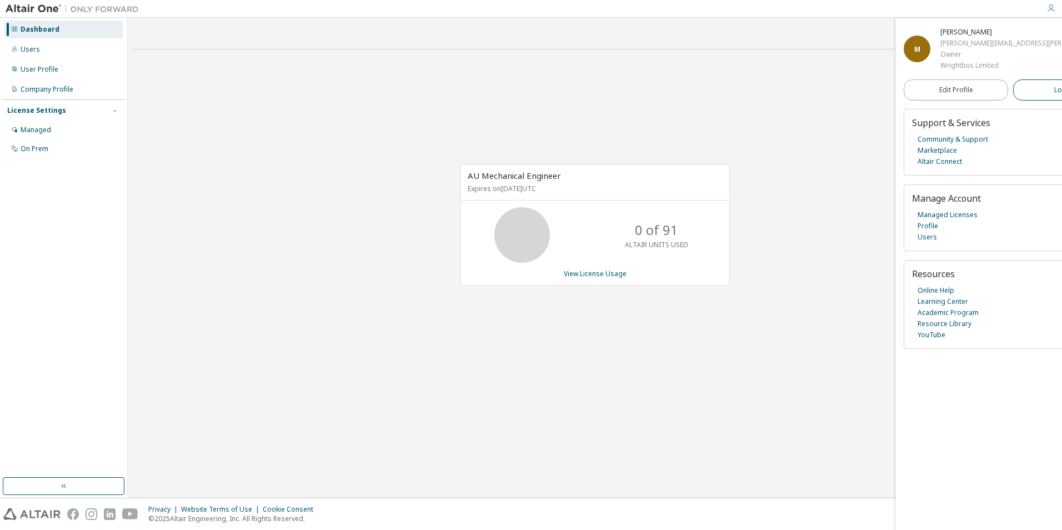
click at [1054, 90] on span "Logout" at bounding box center [1065, 89] width 23 height 11
